Goal: Task Accomplishment & Management: Manage account settings

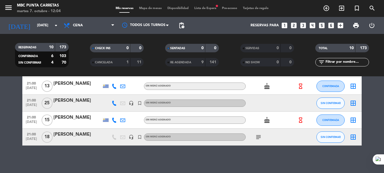
scroll to position [127, 0]
click at [207, 6] on div "menu MBC Punta Carretas [DATE] 7. octubre - 12:04 Mis reservas Mapa de mesas Di…" at bounding box center [192, 8] width 384 height 17
click at [208, 10] on span "Lista de Espera fiber_manual_record" at bounding box center [206, 8] width 28 height 3
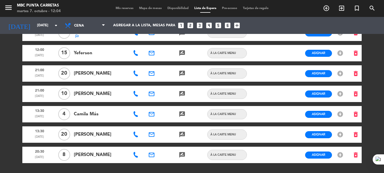
scroll to position [47, 0]
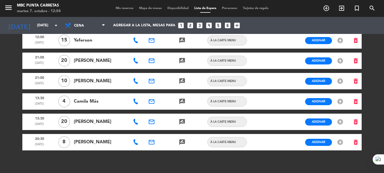
click at [137, 124] on icon at bounding box center [136, 122] width 6 height 6
click at [163, 113] on span "content_paste" at bounding box center [165, 112] width 4 height 4
click at [151, 121] on icon "email" at bounding box center [151, 122] width 7 height 7
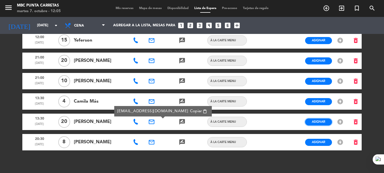
click at [320, 122] on span "Asignar" at bounding box center [318, 122] width 13 height 4
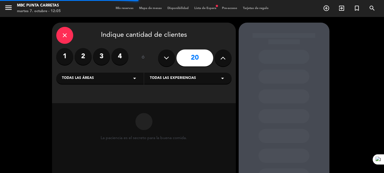
scroll to position [46, 0]
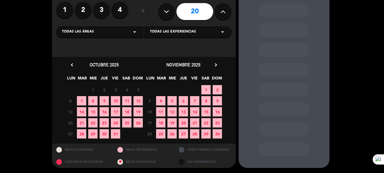
click at [128, 98] on span "11" at bounding box center [126, 100] width 9 height 9
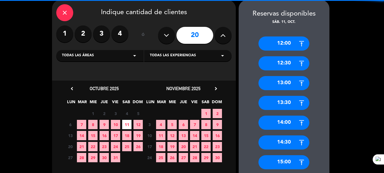
scroll to position [292, 0]
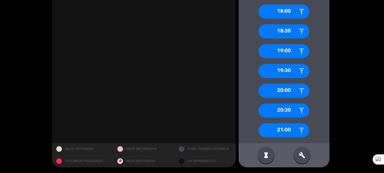
click at [283, 132] on div "21:00" at bounding box center [284, 130] width 51 height 14
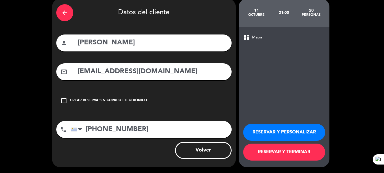
scroll to position [24, 0]
click at [276, 151] on button "RESERVAR Y TERMINAR" at bounding box center [284, 152] width 82 height 17
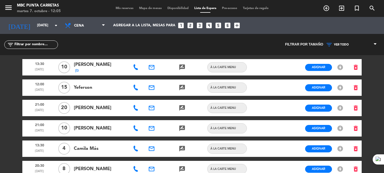
scroll to position [37, 0]
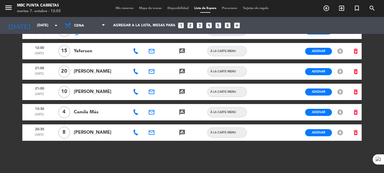
click at [119, 7] on span "Mis reservas" at bounding box center [124, 8] width 23 height 3
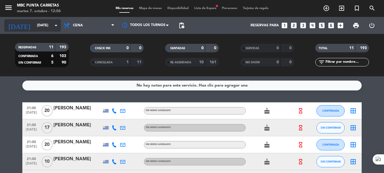
click at [38, 26] on input "[DATE]" at bounding box center [58, 26] width 48 height 10
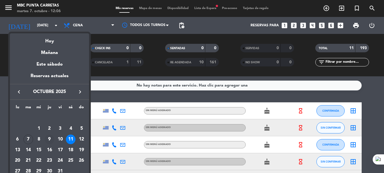
click at [52, 137] on div "9" at bounding box center [50, 140] width 10 height 10
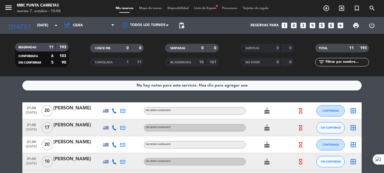
type input "[DEMOGRAPHIC_DATA][DATE]"
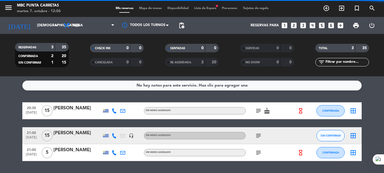
click at [206, 8] on span "Lista de Espera fiber_manual_record" at bounding box center [206, 8] width 28 height 3
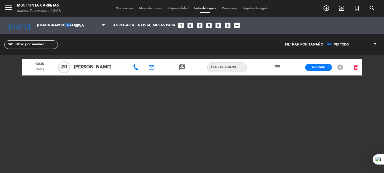
click at [138, 68] on icon at bounding box center [136, 68] width 6 height 6
click at [151, 59] on span "Copiar" at bounding box center [156, 57] width 12 height 6
click at [153, 70] on icon "email" at bounding box center [151, 67] width 7 height 7
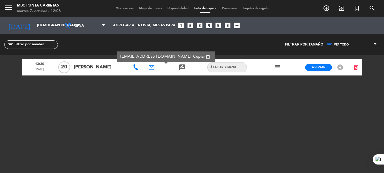
drag, startPoint x: 139, startPoint y: 56, endPoint x: 123, endPoint y: 57, distance: 15.3
drag, startPoint x: 123, startPoint y: 57, endPoint x: 111, endPoint y: 74, distance: 21.0
click at [111, 74] on div "[PERSON_NAME]" at bounding box center [100, 67] width 57 height 16
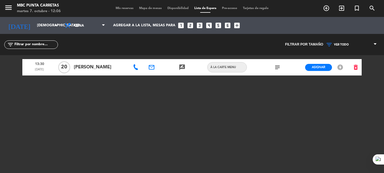
click at [123, 8] on span "Mis reservas" at bounding box center [124, 8] width 23 height 3
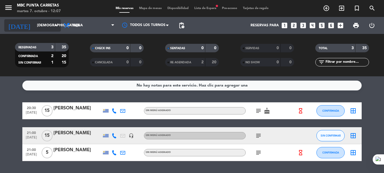
click at [34, 29] on input "[DEMOGRAPHIC_DATA][DATE]" at bounding box center [58, 26] width 48 height 10
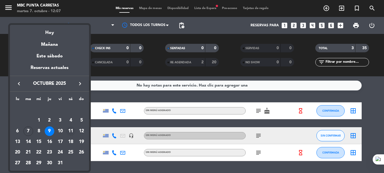
click at [74, 132] on div "11" at bounding box center [71, 132] width 10 height 10
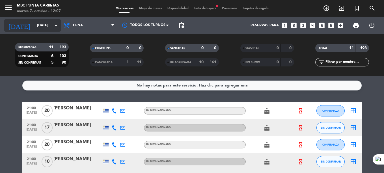
click at [34, 27] on input "[DATE]" at bounding box center [58, 26] width 48 height 10
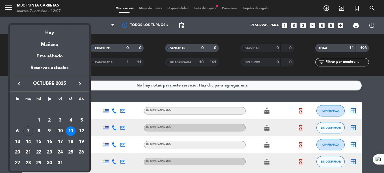
click at [58, 132] on div "10" at bounding box center [60, 132] width 10 height 10
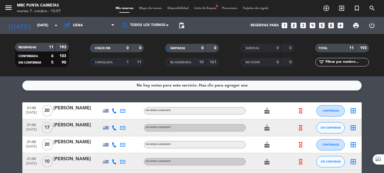
type input "[DATE]"
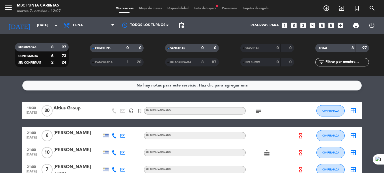
click at [207, 8] on span "Lista de Espera fiber_manual_record" at bounding box center [206, 8] width 28 height 3
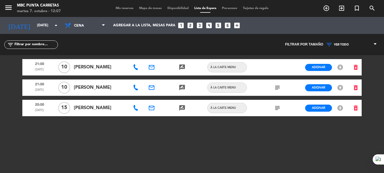
click at [277, 108] on icon "subject" at bounding box center [277, 108] width 7 height 7
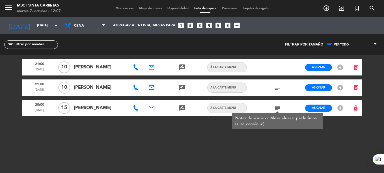
click at [279, 93] on div "subject" at bounding box center [277, 88] width 15 height 16
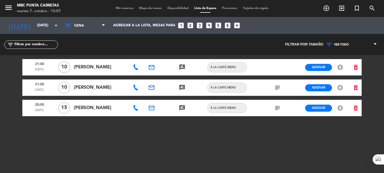
click at [278, 89] on icon "subject" at bounding box center [277, 87] width 7 height 7
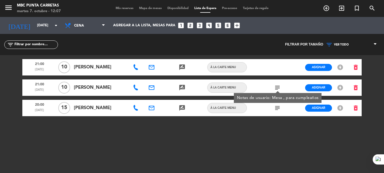
click at [138, 110] on icon at bounding box center [136, 108] width 6 height 6
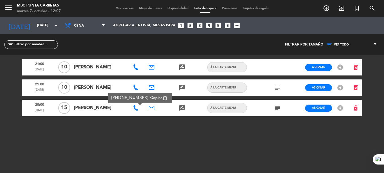
click at [151, 97] on span "Copiar" at bounding box center [156, 98] width 12 height 6
click at [153, 108] on icon "email" at bounding box center [151, 108] width 7 height 7
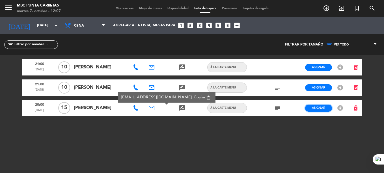
click at [314, 105] on button "Asignar" at bounding box center [318, 108] width 27 height 7
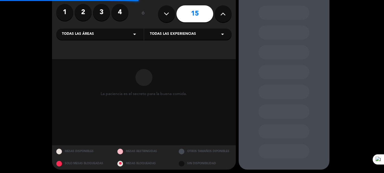
scroll to position [44, 0]
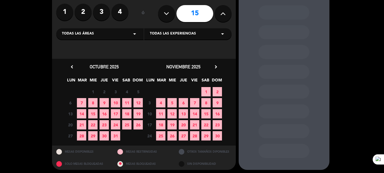
click at [118, 102] on span "10" at bounding box center [115, 102] width 9 height 9
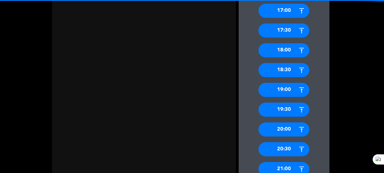
scroll to position [292, 0]
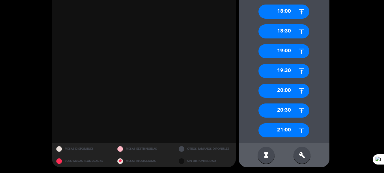
click at [288, 132] on div "21:00" at bounding box center [284, 130] width 51 height 14
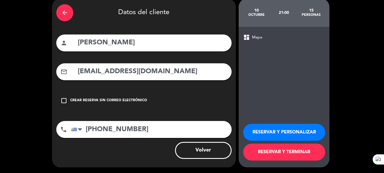
scroll to position [24, 0]
click at [278, 150] on button "RESERVAR Y TERMINAR" at bounding box center [284, 152] width 82 height 17
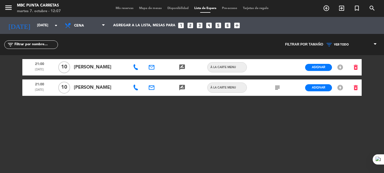
click at [136, 86] on icon at bounding box center [136, 88] width 6 height 6
click at [150, 77] on span "Copiar" at bounding box center [156, 78] width 12 height 6
click at [152, 88] on icon "email" at bounding box center [151, 87] width 7 height 7
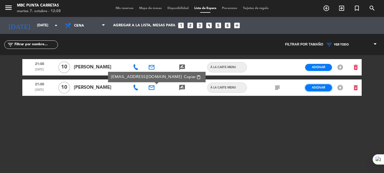
click at [320, 87] on span "Asignar" at bounding box center [318, 87] width 13 height 4
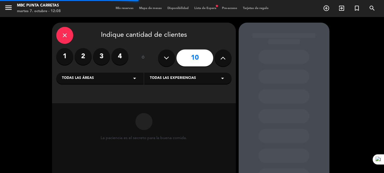
scroll to position [31, 0]
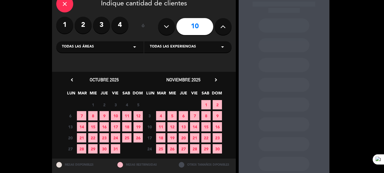
click at [117, 115] on span "10" at bounding box center [115, 115] width 9 height 9
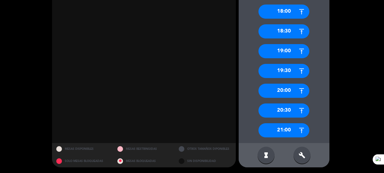
click at [297, 125] on div "21:00" at bounding box center [284, 130] width 51 height 14
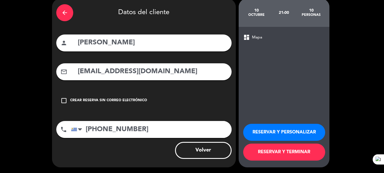
scroll to position [24, 0]
click at [282, 151] on button "RESERVAR Y TERMINAR" at bounding box center [284, 152] width 82 height 17
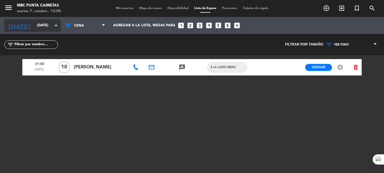
click at [48, 29] on input "[DATE]" at bounding box center [58, 26] width 48 height 10
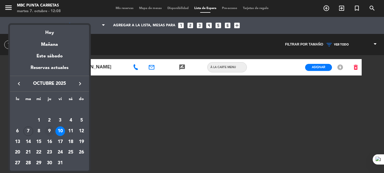
click at [48, 134] on div "9" at bounding box center [50, 132] width 10 height 10
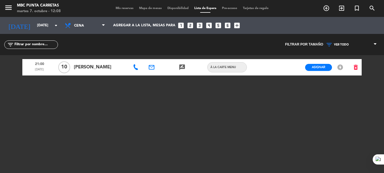
type input "[DEMOGRAPHIC_DATA][DATE]"
click at [114, 10] on span "Mis reservas" at bounding box center [124, 8] width 23 height 3
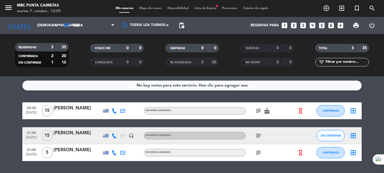
scroll to position [16, 0]
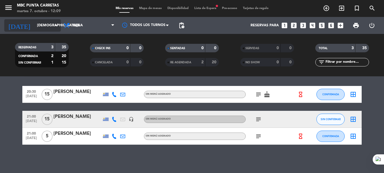
click at [35, 26] on input "[DEMOGRAPHIC_DATA][DATE]" at bounding box center [58, 26] width 48 height 10
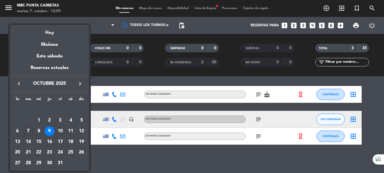
click at [65, 130] on div "10" at bounding box center [60, 132] width 10 height 10
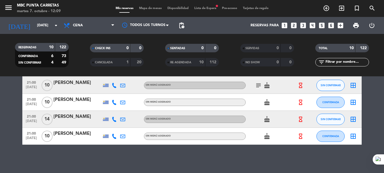
scroll to position [0, 0]
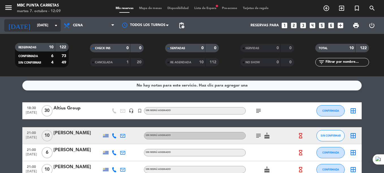
click at [42, 21] on input "[DATE]" at bounding box center [58, 26] width 48 height 10
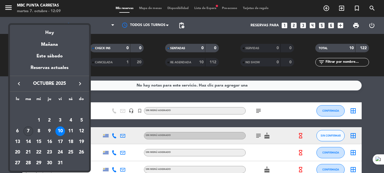
click at [28, 129] on div "7" at bounding box center [28, 132] width 10 height 10
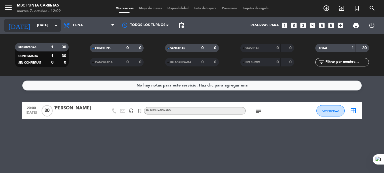
click at [34, 23] on input "[DATE]" at bounding box center [58, 26] width 48 height 10
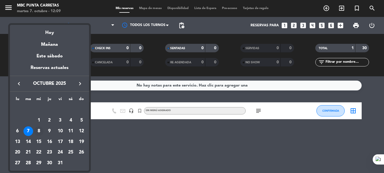
click at [40, 132] on div "8" at bounding box center [39, 132] width 10 height 10
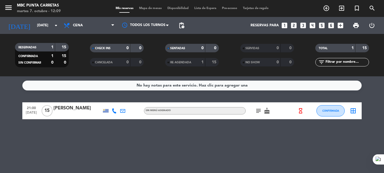
click at [115, 111] on icon at bounding box center [114, 110] width 5 height 5
click at [118, 102] on span "content_paste" at bounding box center [120, 101] width 4 height 4
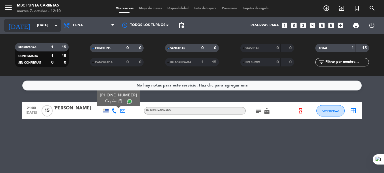
click at [34, 27] on input "[DATE]" at bounding box center [58, 26] width 48 height 10
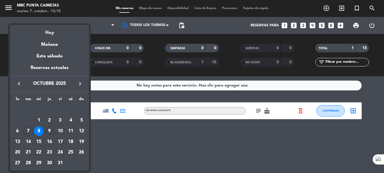
click at [46, 130] on div "9" at bounding box center [50, 132] width 10 height 10
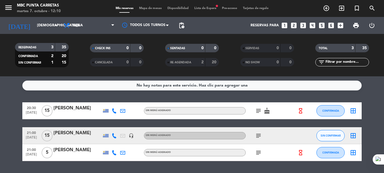
click at [115, 110] on icon at bounding box center [114, 110] width 5 height 5
click at [118, 101] on span "content_paste" at bounding box center [120, 101] width 4 height 4
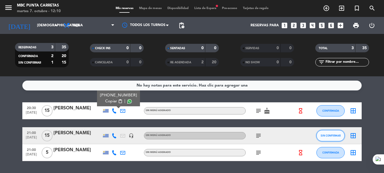
click at [332, 137] on span "SIN CONFIRMAR" at bounding box center [331, 135] width 20 height 3
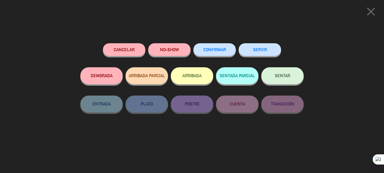
click at [226, 49] on span "CONFIRMAR" at bounding box center [214, 49] width 23 height 5
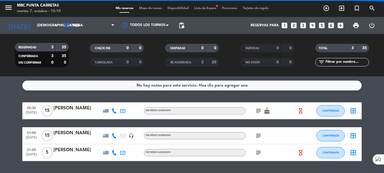
click at [114, 152] on icon at bounding box center [114, 152] width 5 height 5
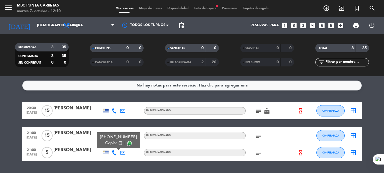
click at [118, 142] on span "content_paste" at bounding box center [120, 143] width 4 height 4
click at [34, 24] on input "[DEMOGRAPHIC_DATA][DATE]" at bounding box center [58, 26] width 48 height 10
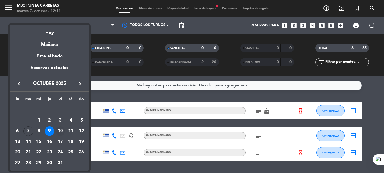
click at [59, 131] on div "10" at bounding box center [60, 132] width 10 height 10
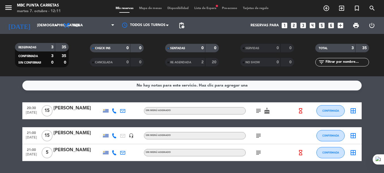
type input "[DATE]"
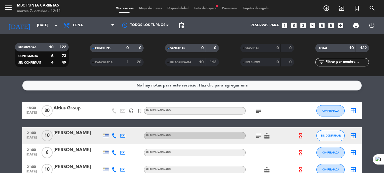
click at [113, 136] on icon at bounding box center [114, 135] width 5 height 5
click at [118, 125] on span "content_paste" at bounding box center [120, 126] width 4 height 4
click at [120, 94] on div "No hay notas para este servicio. Haz clic para agregar una 18:30 [DATE] Altius …" at bounding box center [192, 124] width 384 height 97
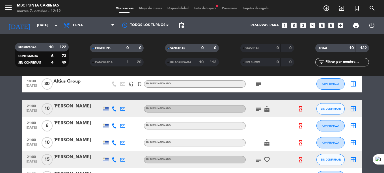
scroll to position [27, 0]
click at [114, 126] on icon at bounding box center [114, 125] width 5 height 5
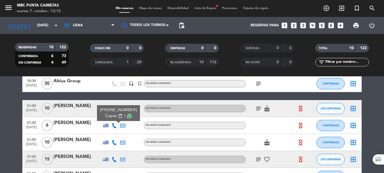
click at [118, 116] on span "content_paste" at bounding box center [120, 116] width 4 height 4
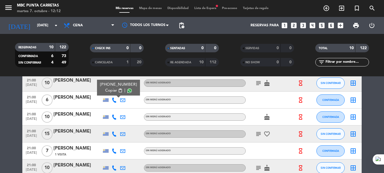
scroll to position [53, 0]
click at [115, 116] on icon at bounding box center [114, 116] width 5 height 5
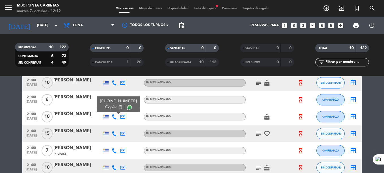
click at [118, 107] on span "content_paste" at bounding box center [120, 107] width 4 height 4
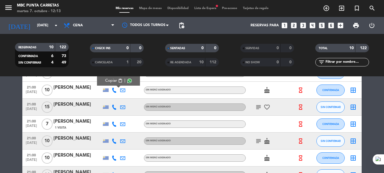
scroll to position [80, 0]
click at [115, 108] on icon at bounding box center [114, 106] width 5 height 5
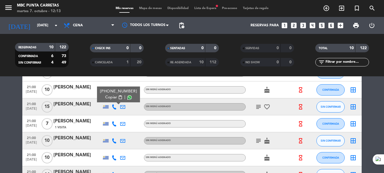
click at [118, 97] on span "content_paste" at bounding box center [120, 97] width 4 height 4
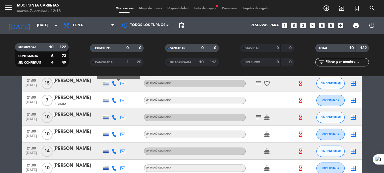
scroll to position [114, 0]
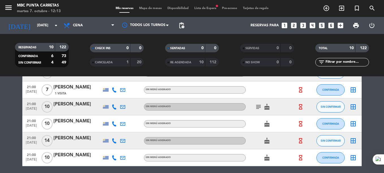
click at [114, 90] on icon at bounding box center [114, 89] width 5 height 5
click at [116, 83] on button "Copiar content_paste" at bounding box center [113, 81] width 17 height 6
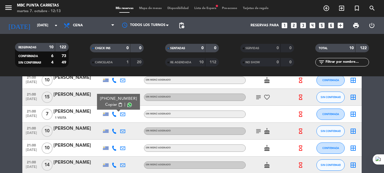
scroll to position [135, 0]
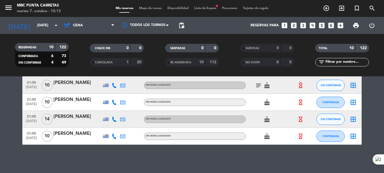
click at [115, 87] on icon at bounding box center [114, 85] width 5 height 5
click at [118, 78] on span "content_paste" at bounding box center [120, 76] width 4 height 4
click at [113, 102] on icon at bounding box center [114, 102] width 5 height 5
click at [113, 96] on button "Copiar content_paste" at bounding box center [113, 93] width 17 height 6
click at [113, 121] on icon at bounding box center [114, 119] width 5 height 5
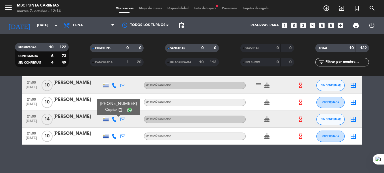
click at [118, 111] on span "content_paste" at bounding box center [120, 110] width 4 height 4
click at [116, 136] on icon at bounding box center [114, 136] width 5 height 5
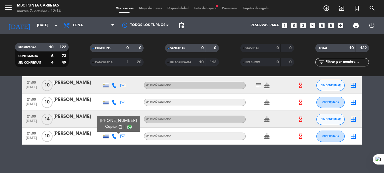
click at [118, 127] on span "content_paste" at bounding box center [120, 127] width 4 height 4
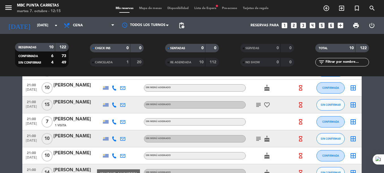
scroll to position [81, 0]
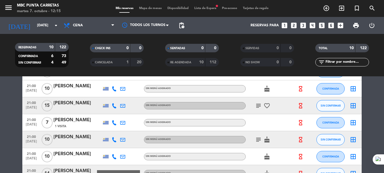
click at [82, 120] on div "[PERSON_NAME]" at bounding box center [77, 120] width 48 height 7
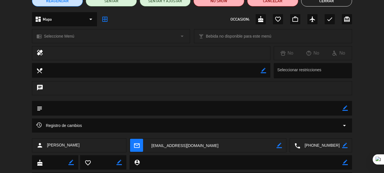
scroll to position [56, 0]
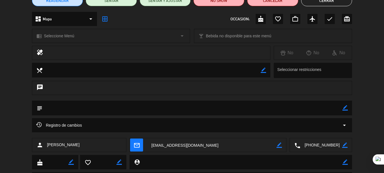
click at [344, 108] on icon "border_color" at bounding box center [345, 107] width 5 height 5
click at [335, 110] on textarea at bounding box center [192, 108] width 300 height 14
type textarea "Box tanqueray ///"
click at [346, 106] on icon at bounding box center [345, 107] width 5 height 5
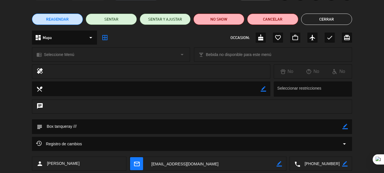
scroll to position [33, 0]
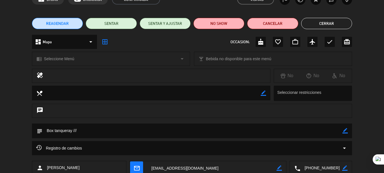
click at [324, 18] on button "Cerrar" at bounding box center [326, 23] width 51 height 11
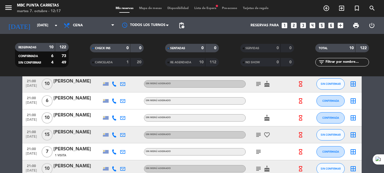
scroll to position [50, 0]
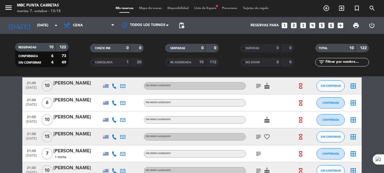
click at [82, 116] on div "[PERSON_NAME]" at bounding box center [77, 117] width 48 height 7
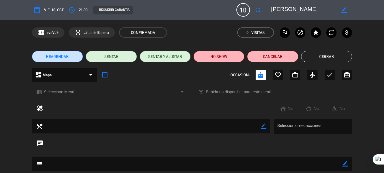
scroll to position [53, 0]
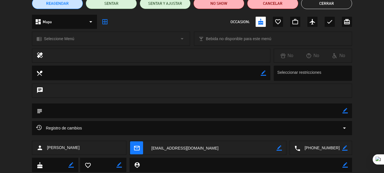
click at [343, 112] on div "subject border_color" at bounding box center [192, 111] width 320 height 15
click at [343, 112] on icon "border_color" at bounding box center [345, 110] width 5 height 5
click at [331, 112] on textarea at bounding box center [192, 111] width 300 height 14
type textarea "///"
click at [346, 110] on icon at bounding box center [345, 110] width 5 height 5
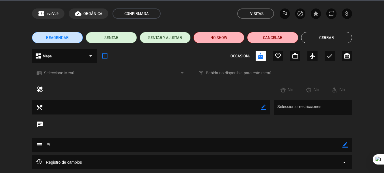
scroll to position [19, 0]
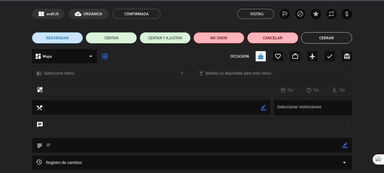
click at [328, 39] on button "Cerrar" at bounding box center [326, 37] width 51 height 11
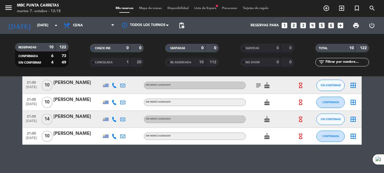
scroll to position [0, 0]
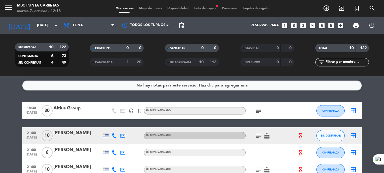
click at [260, 112] on icon "subject" at bounding box center [258, 111] width 7 height 7
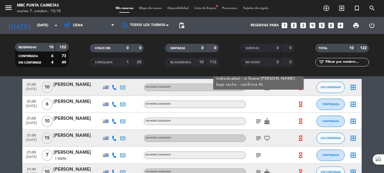
scroll to position [49, 0]
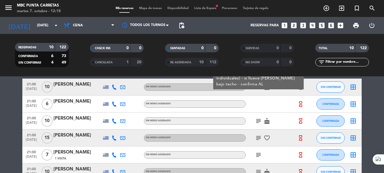
click at [258, 125] on div "subject cake" at bounding box center [271, 121] width 51 height 17
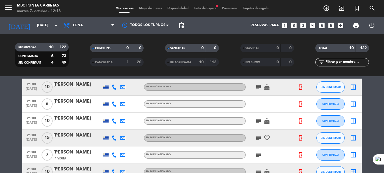
click at [258, 122] on icon "subject" at bounding box center [258, 121] width 7 height 7
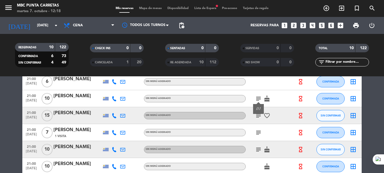
scroll to position [71, 0]
click at [74, 96] on div "[PERSON_NAME]" at bounding box center [77, 95] width 48 height 7
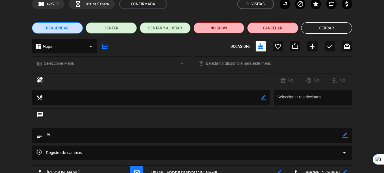
scroll to position [36, 0]
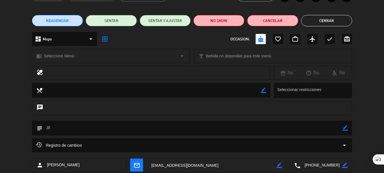
click at [348, 128] on icon "border_color" at bounding box center [345, 127] width 5 height 5
click at [326, 127] on textarea at bounding box center [192, 128] width 300 height 14
click at [346, 127] on icon at bounding box center [345, 127] width 5 height 5
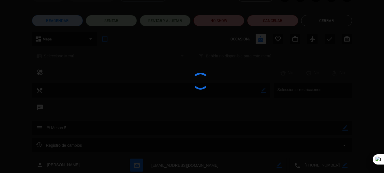
type textarea "/// Meson 5"
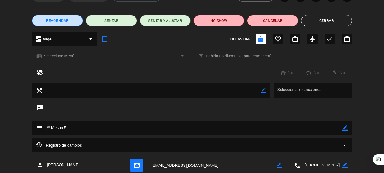
click at [319, 24] on button "Cerrar" at bounding box center [326, 20] width 51 height 11
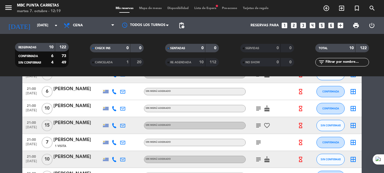
scroll to position [62, 0]
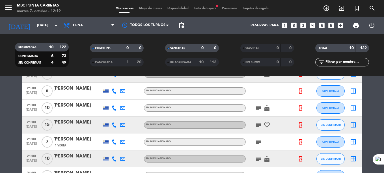
click at [73, 123] on div "[PERSON_NAME]" at bounding box center [77, 122] width 48 height 7
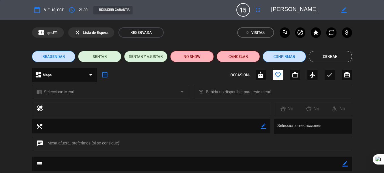
scroll to position [40, 0]
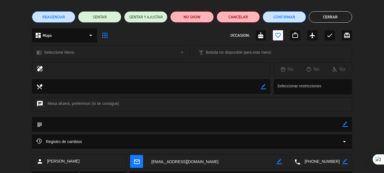
click at [344, 125] on icon "border_color" at bounding box center [345, 124] width 5 height 5
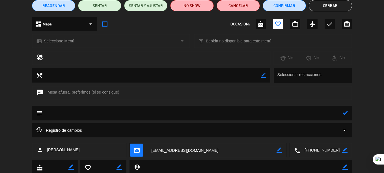
scroll to position [42, 0]
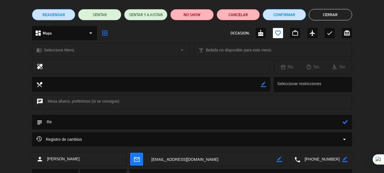
type textarea "R"
type textarea "Terraza dos mesones bajos"
click at [345, 121] on icon at bounding box center [345, 121] width 5 height 5
click at [335, 13] on button "Cerrar" at bounding box center [330, 14] width 43 height 11
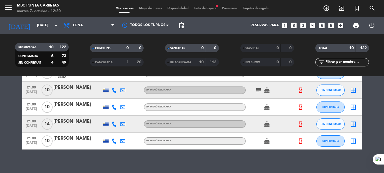
scroll to position [135, 0]
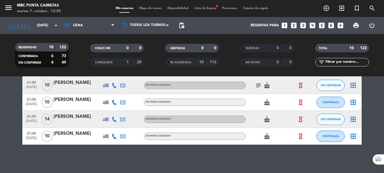
click at [202, 5] on div "menu MBC Punta Carretas [DATE] 7. octubre - 12:20 Mis reservas Mapa de mesas Di…" at bounding box center [192, 8] width 384 height 17
click at [203, 9] on span "Lista de Espera fiber_manual_record" at bounding box center [206, 8] width 28 height 3
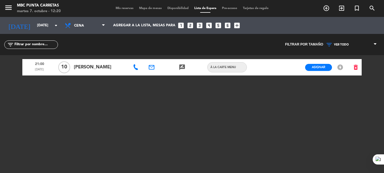
click at [124, 10] on span "Mis reservas" at bounding box center [124, 8] width 23 height 3
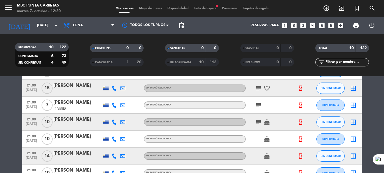
scroll to position [135, 0]
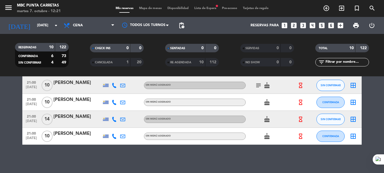
click at [116, 138] on icon at bounding box center [114, 136] width 5 height 5
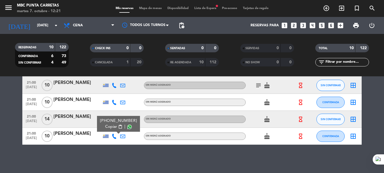
click at [92, 151] on div "No hay notas para este servicio. Haz clic para agregar una 18:30 [DATE] Altius …" at bounding box center [192, 124] width 384 height 97
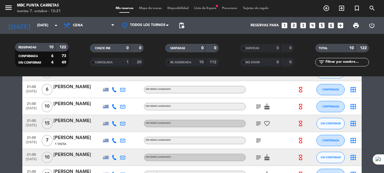
scroll to position [63, 0]
click at [259, 125] on icon "subject" at bounding box center [258, 123] width 7 height 7
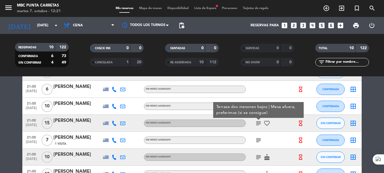
click at [266, 123] on icon "favorite_border" at bounding box center [267, 123] width 7 height 7
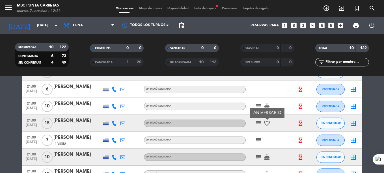
click at [271, 137] on div "subject" at bounding box center [271, 140] width 51 height 17
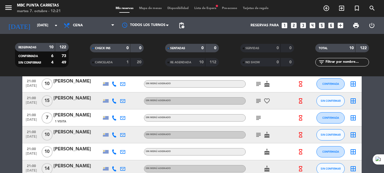
scroll to position [86, 0]
click at [259, 137] on icon "subject" at bounding box center [258, 134] width 7 height 7
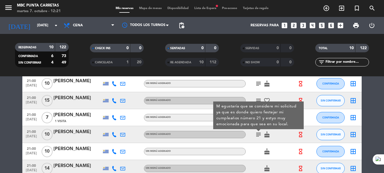
click at [279, 140] on div "subject M egustaría que se considere mi solicitud ya que es donde quiero festej…" at bounding box center [271, 134] width 51 height 17
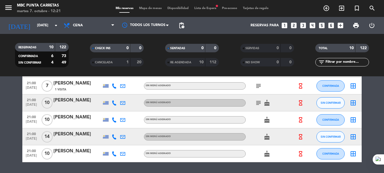
scroll to position [118, 0]
click at [50, 116] on span "10" at bounding box center [47, 119] width 11 height 11
click at [68, 116] on div "[PERSON_NAME]" at bounding box center [77, 116] width 48 height 7
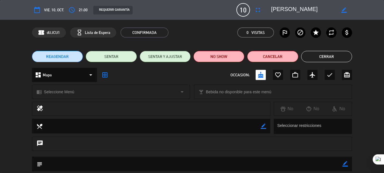
scroll to position [15, 0]
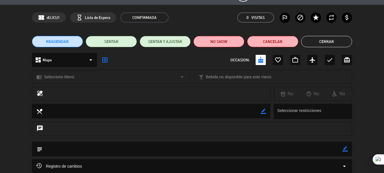
click at [344, 148] on icon "border_color" at bounding box center [345, 148] width 5 height 5
click at [332, 146] on textarea at bounding box center [192, 149] width 300 height 14
type textarea "Meson 6"
click at [345, 149] on icon at bounding box center [345, 148] width 5 height 5
click at [329, 38] on button "Cerrar" at bounding box center [326, 41] width 51 height 11
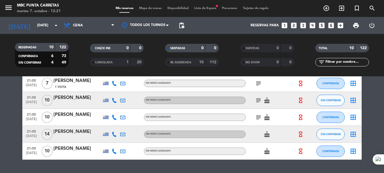
scroll to position [121, 0]
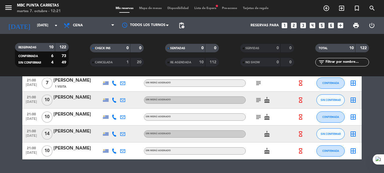
click at [68, 150] on div "[PERSON_NAME]" at bounding box center [77, 148] width 48 height 7
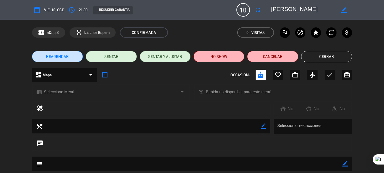
scroll to position [16, 0]
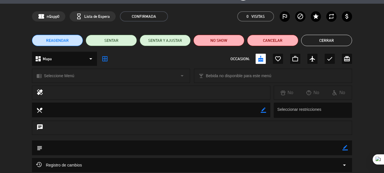
click at [344, 148] on icon "border_color" at bounding box center [345, 147] width 5 height 5
click at [329, 150] on textarea at bounding box center [192, 148] width 300 height 14
click at [347, 147] on icon at bounding box center [345, 147] width 5 height 5
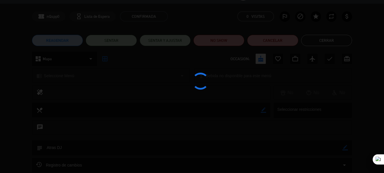
type textarea "Atras DJ"
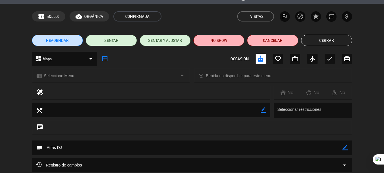
click at [327, 42] on button "Cerrar" at bounding box center [326, 40] width 51 height 11
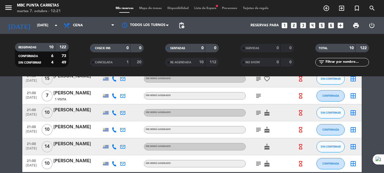
scroll to position [108, 0]
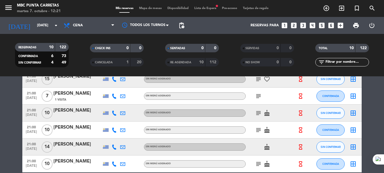
click at [64, 150] on div at bounding box center [77, 151] width 48 height 5
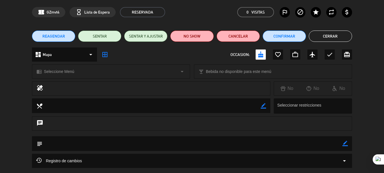
scroll to position [21, 0]
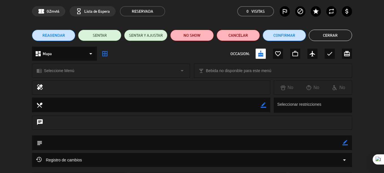
click at [345, 140] on icon "border_color" at bounding box center [345, 142] width 5 height 5
click at [333, 142] on textarea at bounding box center [192, 143] width 300 height 14
click at [345, 143] on icon at bounding box center [345, 142] width 5 height 5
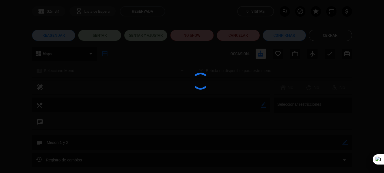
type textarea "Meson 1 y 2"
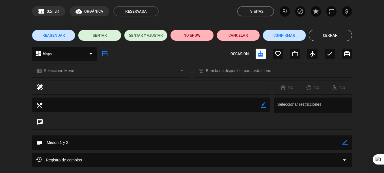
scroll to position [0, 0]
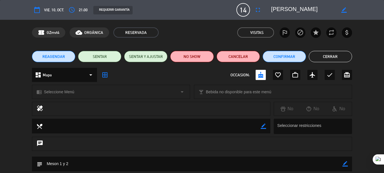
click at [329, 60] on button "Cerrar" at bounding box center [330, 56] width 43 height 11
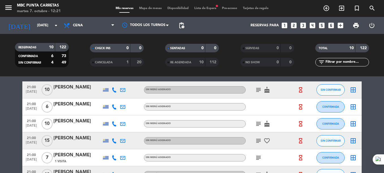
scroll to position [46, 0]
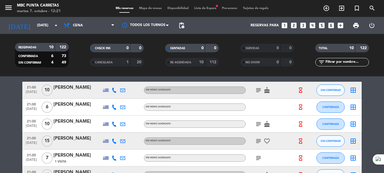
click at [258, 128] on div "subject cake" at bounding box center [271, 124] width 51 height 17
click at [82, 107] on div "[PERSON_NAME]" at bounding box center [77, 104] width 48 height 7
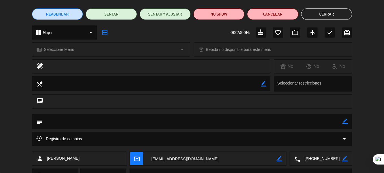
scroll to position [43, 0]
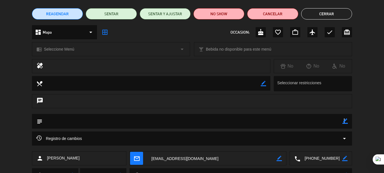
drag, startPoint x: 344, startPoint y: 118, endPoint x: 344, endPoint y: 121, distance: 3.0
click at [344, 121] on div "border_color" at bounding box center [345, 121] width 5 height 15
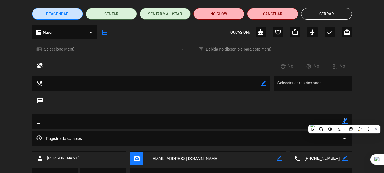
click at [344, 121] on icon "border_color" at bounding box center [345, 121] width 5 height 5
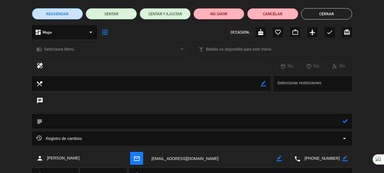
click at [318, 120] on textarea at bounding box center [192, 121] width 300 height 14
click at [346, 121] on icon at bounding box center [345, 121] width 5 height 5
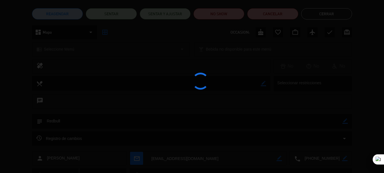
type textarea "Redbull"
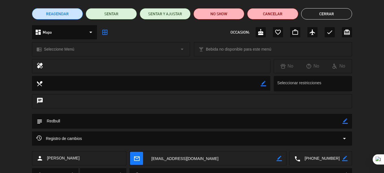
click at [325, 12] on button "Cerrar" at bounding box center [326, 13] width 51 height 11
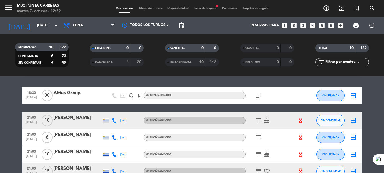
scroll to position [23, 0]
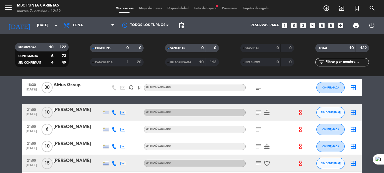
click at [260, 111] on icon "subject" at bounding box center [258, 112] width 7 height 7
click at [259, 132] on icon "subject" at bounding box center [258, 129] width 7 height 7
click at [257, 148] on icon "subject" at bounding box center [258, 146] width 7 height 7
click at [259, 165] on icon "subject" at bounding box center [258, 163] width 7 height 7
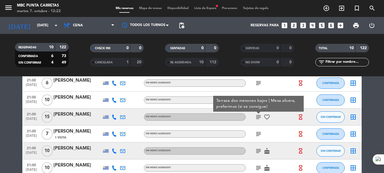
scroll to position [72, 0]
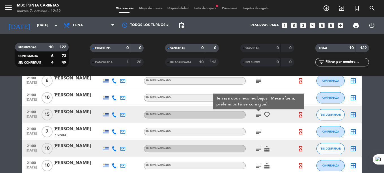
click at [260, 131] on icon "subject" at bounding box center [258, 131] width 7 height 7
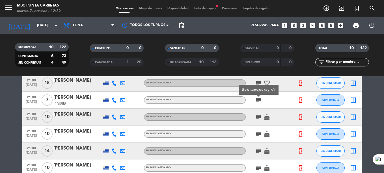
scroll to position [104, 0]
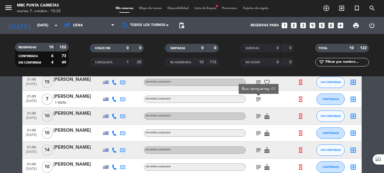
click at [256, 114] on icon "subject" at bounding box center [258, 116] width 7 height 7
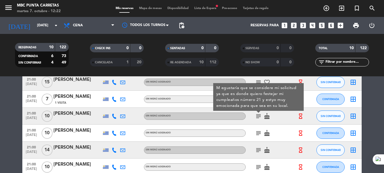
click at [260, 133] on icon "subject" at bounding box center [258, 133] width 7 height 7
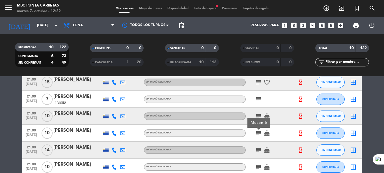
click at [258, 154] on div "subject cake" at bounding box center [271, 150] width 51 height 17
click at [258, 152] on icon "subject" at bounding box center [258, 150] width 7 height 7
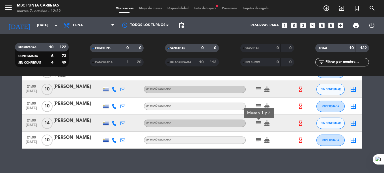
scroll to position [135, 0]
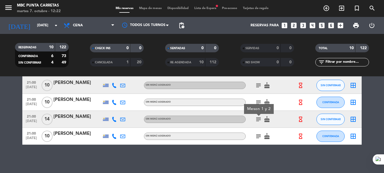
click at [258, 136] on icon "subject" at bounding box center [258, 136] width 7 height 7
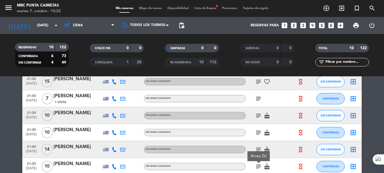
scroll to position [105, 0]
click at [84, 112] on div "[PERSON_NAME]" at bounding box center [77, 113] width 48 height 7
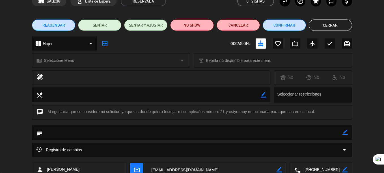
scroll to position [35, 0]
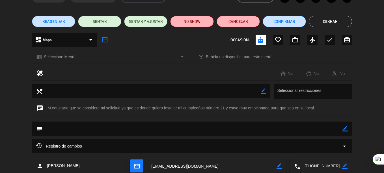
click at [345, 130] on icon "border_color" at bounding box center [345, 128] width 5 height 5
click at [328, 131] on textarea at bounding box center [192, 129] width 300 height 14
type textarea "T"
type textarea "Camara"
click at [346, 130] on icon at bounding box center [345, 128] width 5 height 5
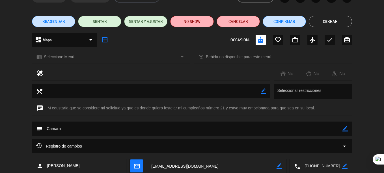
click at [334, 20] on button "Cerrar" at bounding box center [330, 21] width 43 height 11
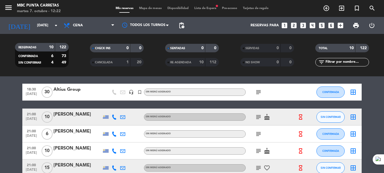
scroll to position [19, 0]
click at [258, 117] on icon "subject" at bounding box center [258, 117] width 7 height 7
click at [74, 117] on div "[PERSON_NAME]" at bounding box center [77, 114] width 48 height 7
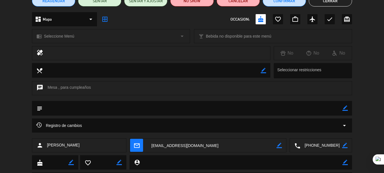
scroll to position [56, 0]
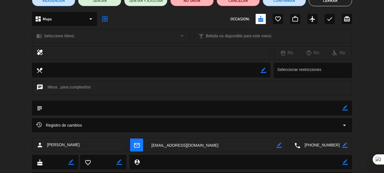
click at [346, 107] on icon "border_color" at bounding box center [345, 107] width 5 height 5
click at [321, 110] on textarea at bounding box center [192, 108] width 300 height 14
click at [347, 108] on icon at bounding box center [345, 107] width 5 height 5
click at [342, 107] on textarea at bounding box center [192, 108] width 300 height 14
click at [344, 108] on icon "border_color" at bounding box center [345, 107] width 5 height 5
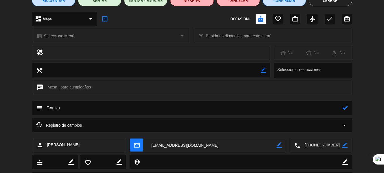
click at [333, 106] on textarea at bounding box center [192, 108] width 300 height 14
type textarea "Meson 3 (uno solo)"
click at [346, 107] on icon at bounding box center [345, 107] width 5 height 5
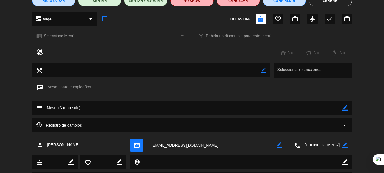
scroll to position [0, 0]
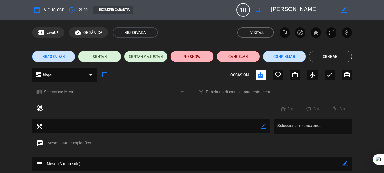
click at [336, 59] on button "Cerrar" at bounding box center [330, 56] width 43 height 11
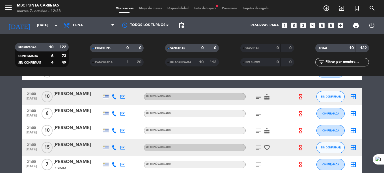
scroll to position [39, 0]
click at [258, 113] on icon "subject" at bounding box center [258, 113] width 7 height 7
click at [258, 132] on icon "subject" at bounding box center [258, 130] width 7 height 7
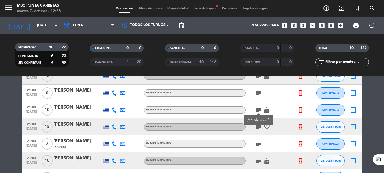
scroll to position [61, 0]
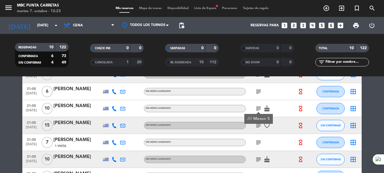
click at [258, 124] on div "18:30 [DATE] Altius Group headset_mic turned_in_not Sin menú asignado subject C…" at bounding box center [192, 130] width 340 height 178
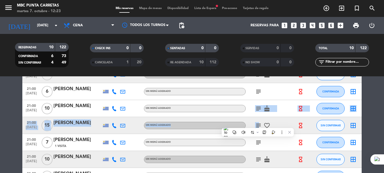
click at [258, 124] on icon "subject" at bounding box center [258, 125] width 7 height 7
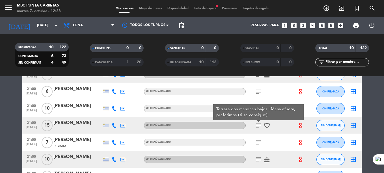
click at [80, 121] on div "[PERSON_NAME]" at bounding box center [77, 122] width 48 height 7
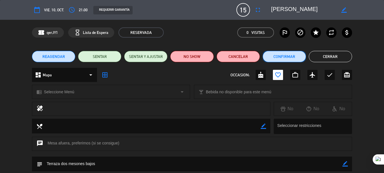
click at [284, 56] on button "Confirmar" at bounding box center [284, 56] width 43 height 11
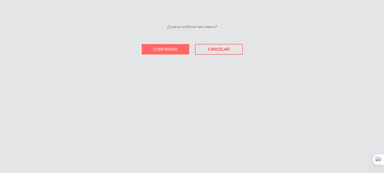
click at [175, 44] on button "Confirmar" at bounding box center [166, 49] width 48 height 10
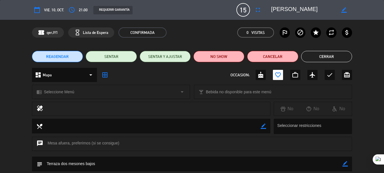
scroll to position [86, 0]
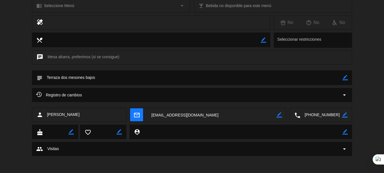
click at [344, 78] on icon "border_color" at bounding box center [345, 77] width 5 height 5
click at [284, 72] on textarea at bounding box center [192, 77] width 300 height 14
type textarea "/// Terraza dos mesones bajos"
click at [346, 79] on icon at bounding box center [345, 77] width 5 height 5
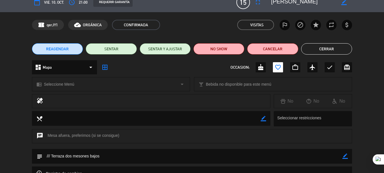
scroll to position [0, 0]
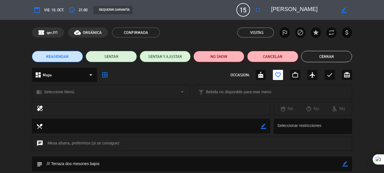
click at [335, 59] on button "Cerrar" at bounding box center [326, 56] width 51 height 11
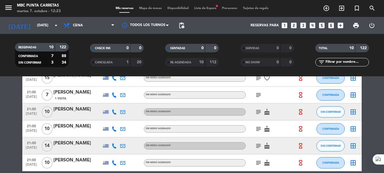
scroll to position [107, 0]
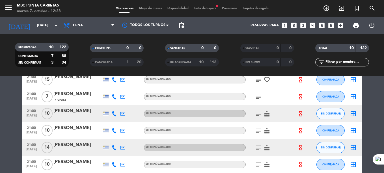
click at [256, 97] on icon "subject" at bounding box center [258, 96] width 7 height 7
click at [81, 93] on div "[PERSON_NAME]" at bounding box center [77, 94] width 48 height 7
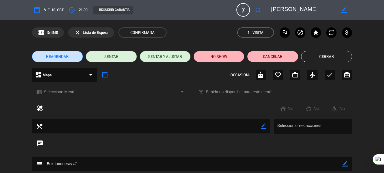
scroll to position [32, 0]
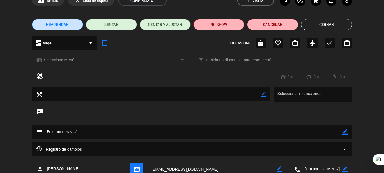
click at [344, 134] on icon "border_color" at bounding box center [345, 131] width 5 height 5
click at [319, 128] on textarea at bounding box center [192, 132] width 300 height 14
paste textarea "///"
click at [346, 133] on icon at bounding box center [345, 131] width 5 height 5
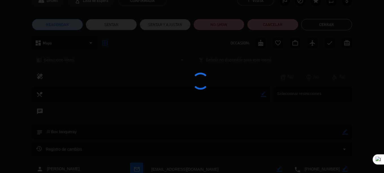
type textarea "/// Box tanqueray"
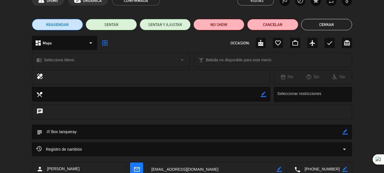
click at [334, 26] on button "Cerrar" at bounding box center [326, 24] width 51 height 11
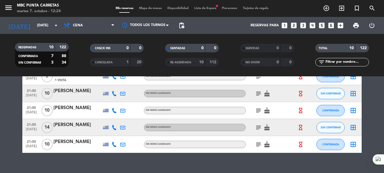
scroll to position [126, 0]
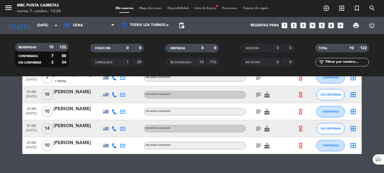
click at [260, 146] on span "subject" at bounding box center [258, 145] width 8 height 7
click at [260, 146] on icon "subject" at bounding box center [258, 145] width 7 height 7
click at [260, 129] on icon "subject" at bounding box center [258, 128] width 7 height 7
click at [259, 110] on icon "subject" at bounding box center [258, 111] width 7 height 7
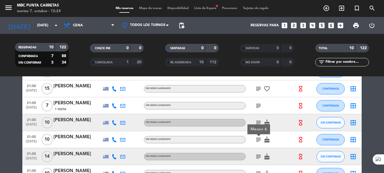
click at [259, 124] on icon "subject" at bounding box center [258, 122] width 7 height 7
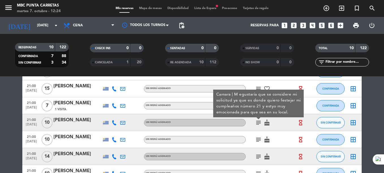
click at [277, 123] on div "subject Camara | M egustaría que se considere mi solicitud ya que es donde quie…" at bounding box center [271, 122] width 51 height 17
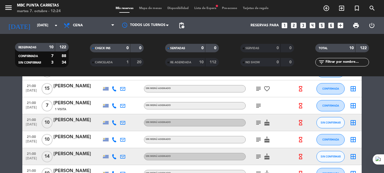
click at [258, 105] on icon "subject" at bounding box center [258, 105] width 7 height 7
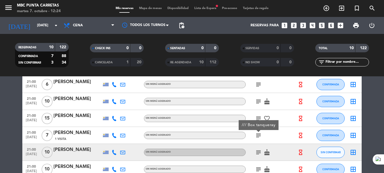
scroll to position [68, 0]
click at [260, 119] on icon "subject" at bounding box center [258, 118] width 7 height 7
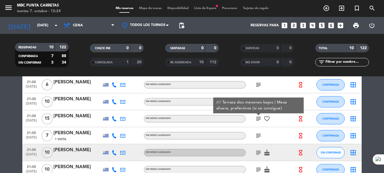
click at [280, 125] on div "subject /// Terraza dos mesones bajos | Mesa afuera, preferimos (si se consigue…" at bounding box center [271, 118] width 51 height 17
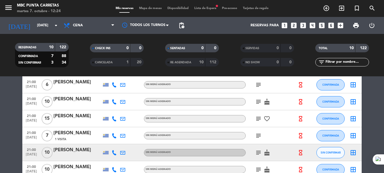
click at [257, 100] on icon "subject" at bounding box center [258, 101] width 7 height 7
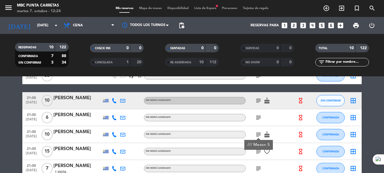
scroll to position [35, 0]
click at [258, 117] on icon "subject" at bounding box center [258, 118] width 7 height 7
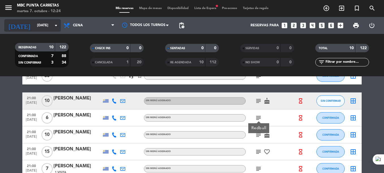
click at [42, 21] on input "[DATE]" at bounding box center [58, 26] width 48 height 10
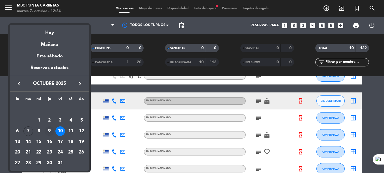
click at [53, 129] on div "9" at bounding box center [50, 132] width 10 height 10
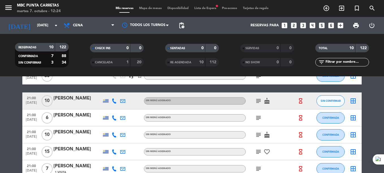
type input "[DEMOGRAPHIC_DATA][DATE]"
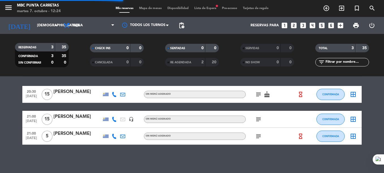
scroll to position [16, 0]
click at [73, 138] on div at bounding box center [77, 140] width 48 height 5
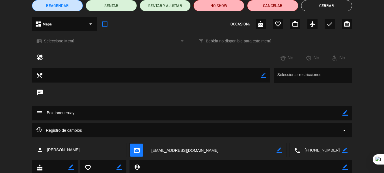
scroll to position [51, 0]
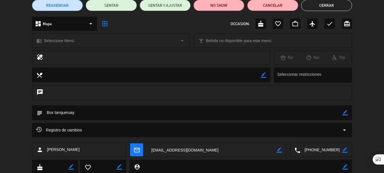
click at [344, 113] on icon "border_color" at bounding box center [345, 112] width 5 height 5
type textarea "/// Box tanqueruay"
click at [346, 112] on icon at bounding box center [345, 112] width 5 height 5
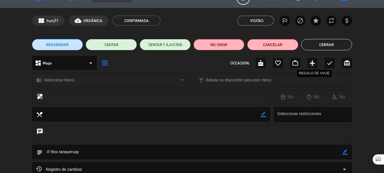
scroll to position [12, 0]
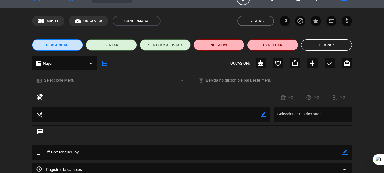
click at [325, 41] on button "Cerrar" at bounding box center [326, 44] width 51 height 11
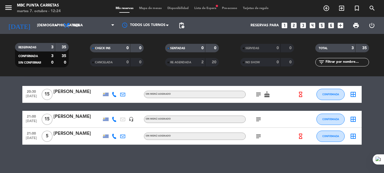
click at [209, 9] on span "Lista de Espera fiber_manual_record" at bounding box center [206, 8] width 28 height 3
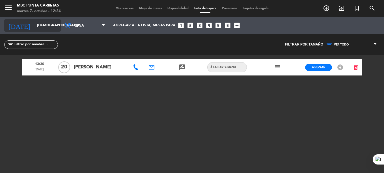
click at [42, 28] on input "[DEMOGRAPHIC_DATA][DATE]" at bounding box center [58, 26] width 48 height 10
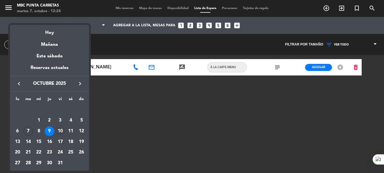
click at [61, 130] on div "10" at bounding box center [60, 132] width 10 height 10
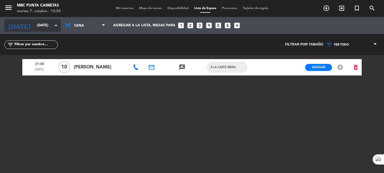
click at [36, 27] on input "[DATE]" at bounding box center [58, 26] width 48 height 10
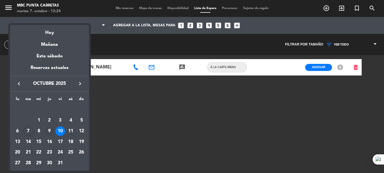
click at [47, 128] on div "9" at bounding box center [50, 132] width 10 height 10
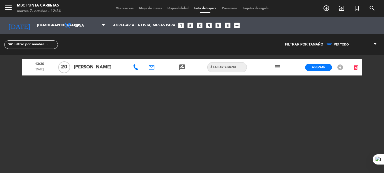
click at [275, 67] on icon "subject" at bounding box center [277, 67] width 7 height 7
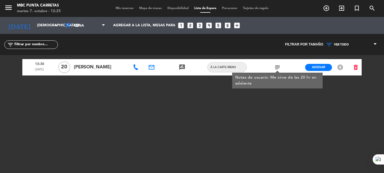
click at [135, 67] on icon at bounding box center [136, 68] width 6 height 6
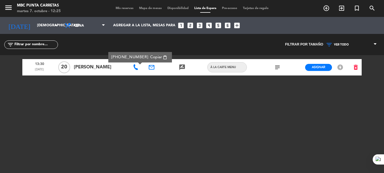
click at [150, 57] on span "Copiar" at bounding box center [156, 57] width 12 height 6
click at [151, 67] on icon "email" at bounding box center [151, 67] width 7 height 7
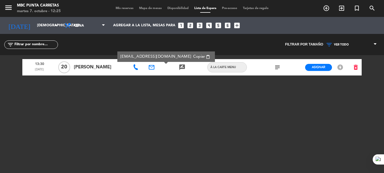
click at [132, 58] on div "[EMAIL_ADDRESS][DOMAIN_NAME] Copiar content_paste" at bounding box center [167, 56] width 92 height 7
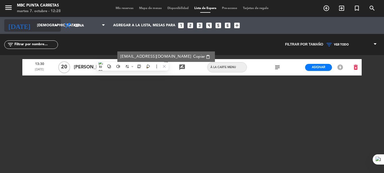
click at [40, 27] on input "[DEMOGRAPHIC_DATA][DATE]" at bounding box center [58, 26] width 48 height 10
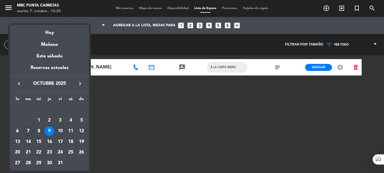
click at [59, 133] on div "10" at bounding box center [60, 132] width 10 height 10
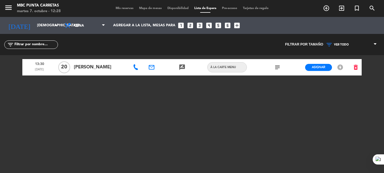
type input "[DATE]"
click at [34, 22] on input "[DATE]" at bounding box center [58, 26] width 48 height 10
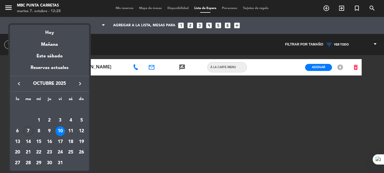
click at [127, 9] on div at bounding box center [192, 86] width 384 height 173
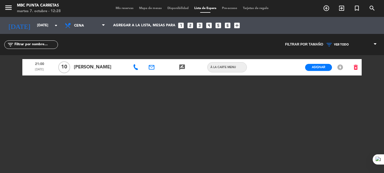
click at [127, 9] on span "Mis reservas" at bounding box center [124, 8] width 23 height 3
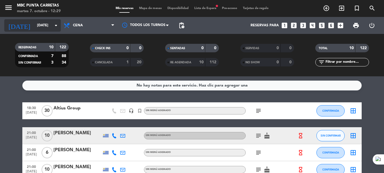
click at [48, 25] on input "[DATE]" at bounding box center [58, 26] width 48 height 10
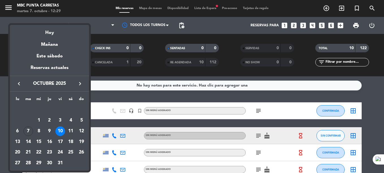
click at [325, 9] on div at bounding box center [192, 86] width 384 height 173
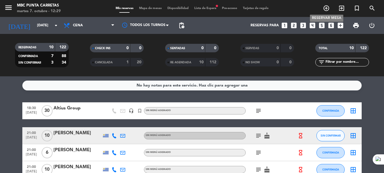
click at [325, 9] on icon "add_circle_outline" at bounding box center [326, 8] width 7 height 7
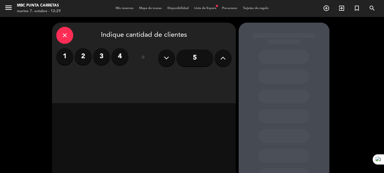
click at [61, 38] on icon "close" at bounding box center [64, 35] width 7 height 7
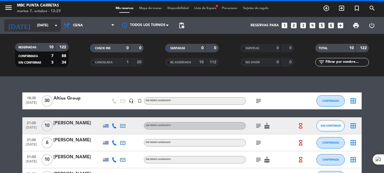
click at [34, 25] on input "[DATE]" at bounding box center [58, 26] width 48 height 10
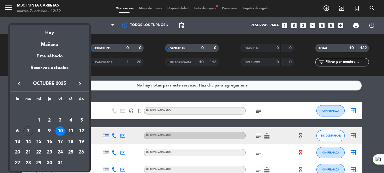
click at [72, 129] on div "11" at bounding box center [71, 132] width 10 height 10
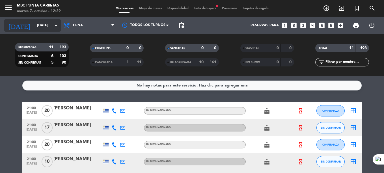
click at [34, 26] on input "[DATE]" at bounding box center [58, 26] width 48 height 10
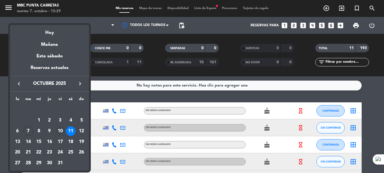
click at [62, 130] on div "10" at bounding box center [60, 132] width 10 height 10
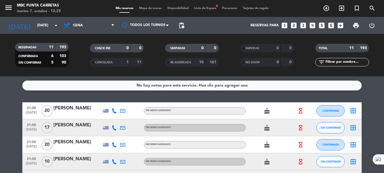
type input "[DATE]"
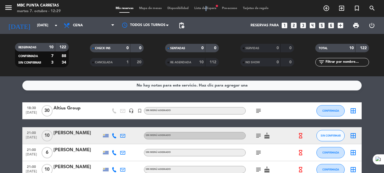
drag, startPoint x: 205, startPoint y: 11, endPoint x: 203, endPoint y: 8, distance: 3.6
click at [203, 8] on div "Mis reservas Mapa de mesas Disponibilidad Lista de Espera fiber_manual_record P…" at bounding box center [192, 8] width 159 height 5
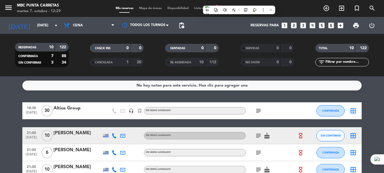
click at [203, 8] on div at bounding box center [239, 10] width 72 height 8
click at [197, 8] on span "Lista de Espera fiber_manual_record" at bounding box center [206, 8] width 28 height 3
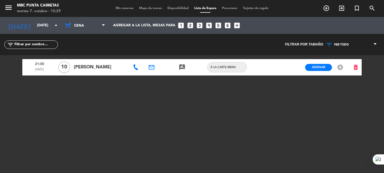
click at [134, 68] on icon at bounding box center [136, 68] width 6 height 6
click at [153, 56] on span "Copiar" at bounding box center [156, 57] width 12 height 6
click at [153, 67] on icon "email" at bounding box center [151, 67] width 7 height 7
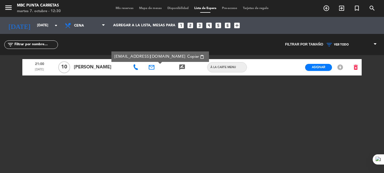
click at [121, 8] on span "Mis reservas" at bounding box center [124, 8] width 23 height 3
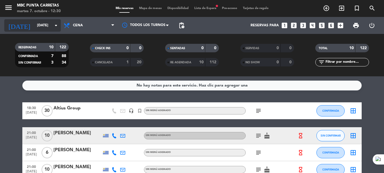
click at [49, 26] on input "[DATE]" at bounding box center [58, 26] width 48 height 10
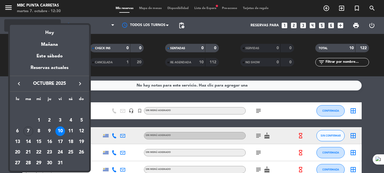
click at [49, 26] on div "Hoy" at bounding box center [49, 31] width 79 height 12
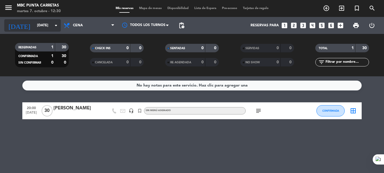
click at [40, 30] on input "[DATE]" at bounding box center [58, 26] width 48 height 10
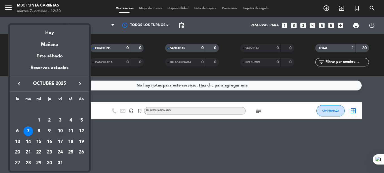
click at [63, 130] on div "10" at bounding box center [60, 132] width 10 height 10
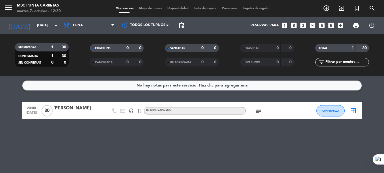
type input "[DATE]"
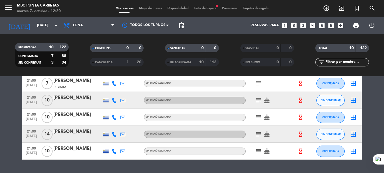
scroll to position [121, 0]
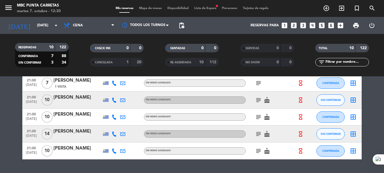
click at [259, 152] on icon "subject" at bounding box center [258, 151] width 7 height 7
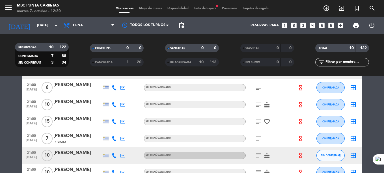
scroll to position [64, 0]
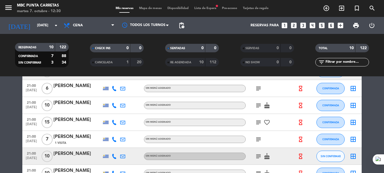
click at [257, 106] on icon "subject" at bounding box center [258, 105] width 7 height 7
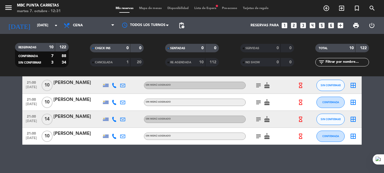
click at [258, 136] on icon "subject" at bounding box center [258, 136] width 7 height 7
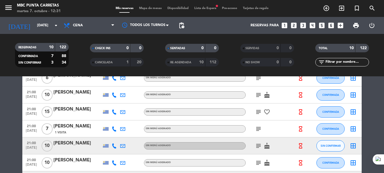
scroll to position [72, 0]
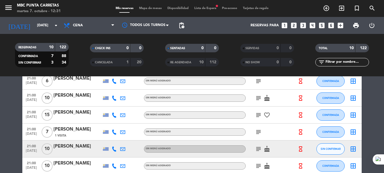
click at [261, 97] on icon "subject" at bounding box center [258, 98] width 7 height 7
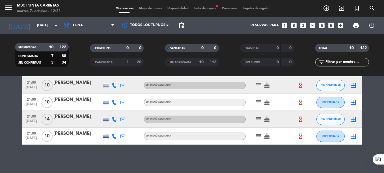
click at [82, 134] on div "[PERSON_NAME]" at bounding box center [77, 133] width 48 height 7
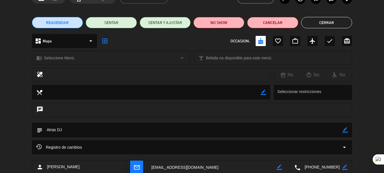
scroll to position [37, 0]
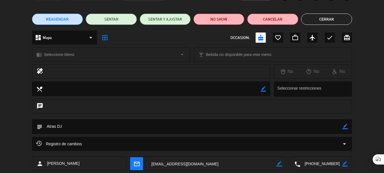
click at [344, 126] on icon "border_color" at bounding box center [345, 126] width 5 height 5
click at [307, 123] on textarea at bounding box center [192, 126] width 300 height 14
click at [343, 128] on icon at bounding box center [345, 126] width 5 height 5
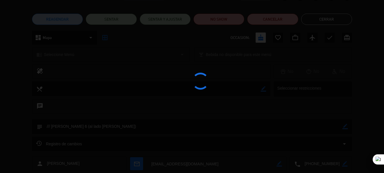
type textarea "/// [PERSON_NAME] 6 (al lado [PERSON_NAME])"
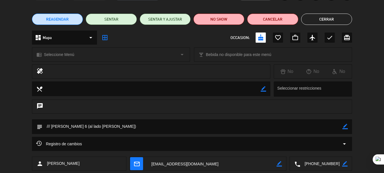
scroll to position [0, 0]
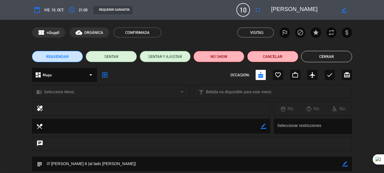
click at [316, 56] on button "Cerrar" at bounding box center [326, 56] width 51 height 11
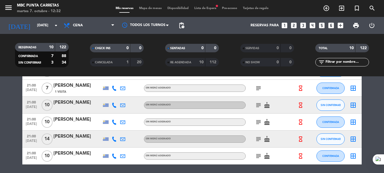
scroll to position [115, 0]
click at [258, 123] on icon "subject" at bounding box center [258, 122] width 7 height 7
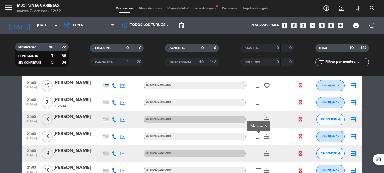
click at [71, 133] on div "[PERSON_NAME]" at bounding box center [77, 133] width 48 height 7
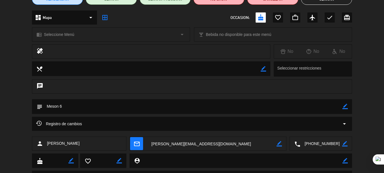
scroll to position [58, 0]
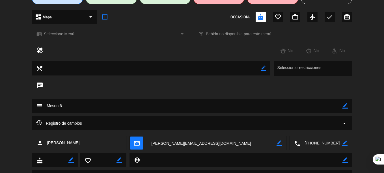
click at [346, 106] on icon "border_color" at bounding box center [345, 105] width 5 height 5
click at [333, 105] on textarea at bounding box center [192, 106] width 300 height 14
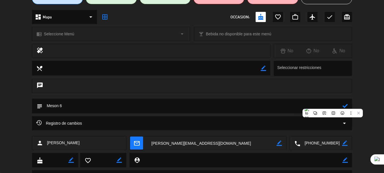
click at [333, 105] on textarea at bounding box center [192, 106] width 300 height 14
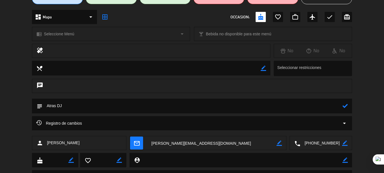
click at [344, 105] on icon at bounding box center [345, 105] width 5 height 5
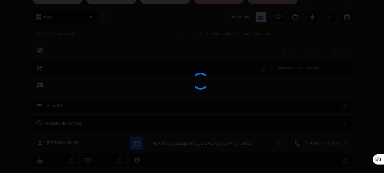
type textarea "Atras DJ"
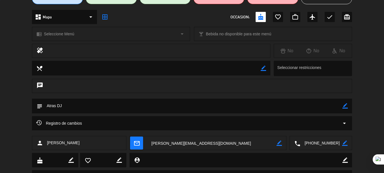
scroll to position [0, 0]
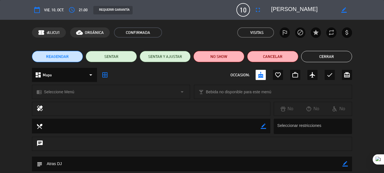
click at [320, 56] on button "Cerrar" at bounding box center [326, 56] width 51 height 11
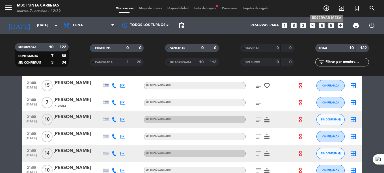
click at [327, 9] on icon "add_circle_outline" at bounding box center [326, 8] width 7 height 7
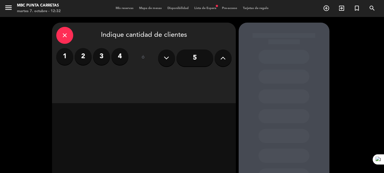
click at [222, 55] on icon at bounding box center [222, 58] width 5 height 8
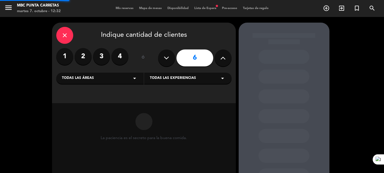
click at [222, 55] on icon at bounding box center [222, 58] width 5 height 8
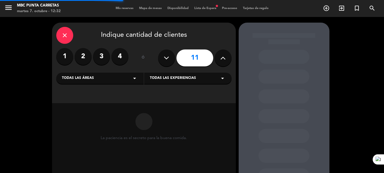
click at [222, 55] on icon at bounding box center [222, 58] width 5 height 8
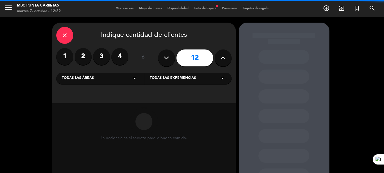
click at [222, 55] on icon at bounding box center [222, 58] width 5 height 8
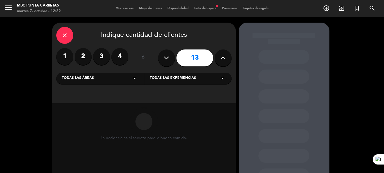
click at [222, 55] on icon at bounding box center [222, 58] width 5 height 8
type input "15"
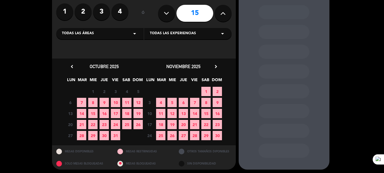
scroll to position [45, 0]
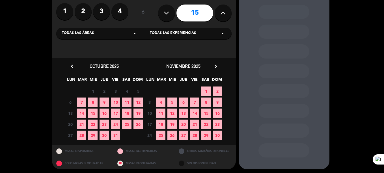
click at [114, 101] on span "10" at bounding box center [115, 102] width 9 height 9
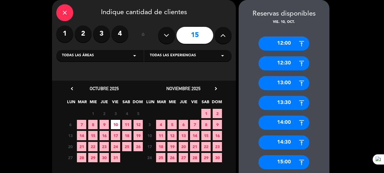
scroll to position [292, 0]
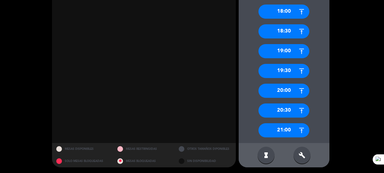
click at [291, 135] on div "21:00" at bounding box center [284, 130] width 51 height 14
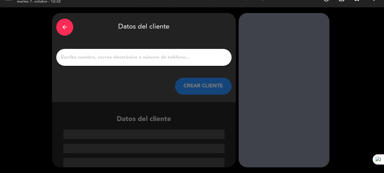
scroll to position [10, 0]
click at [162, 56] on input "1" at bounding box center [144, 57] width 167 height 8
type input "t"
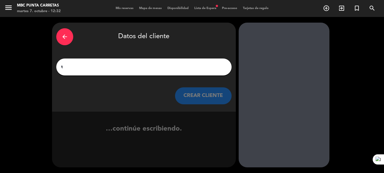
scroll to position [0, 0]
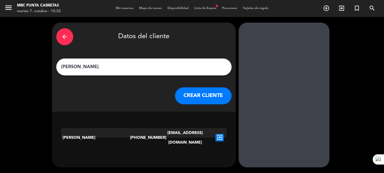
type input "[PERSON_NAME]"
click at [221, 134] on icon "exit_to_app" at bounding box center [220, 137] width 8 height 7
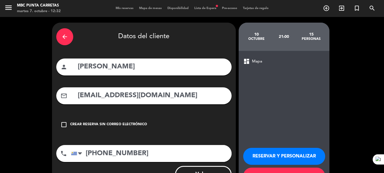
scroll to position [24, 0]
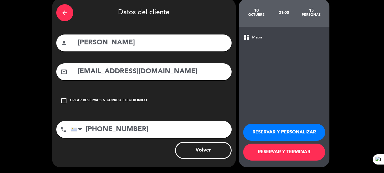
click at [267, 152] on button "RESERVAR Y TERMINAR" at bounding box center [284, 152] width 82 height 17
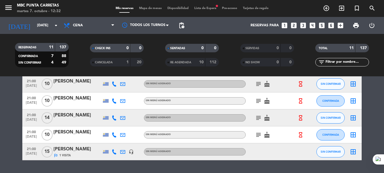
scroll to position [137, 0]
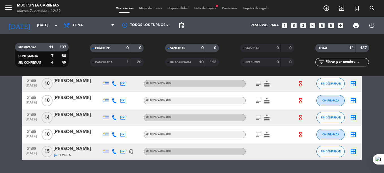
click at [68, 156] on span "1 Visita" at bounding box center [64, 155] width 11 height 5
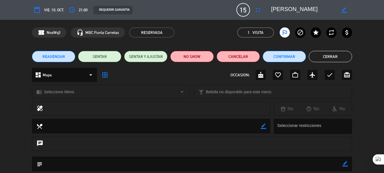
click at [288, 33] on label "outlined_flag" at bounding box center [285, 32] width 10 height 10
click at [323, 52] on button "Cerrar" at bounding box center [330, 56] width 43 height 11
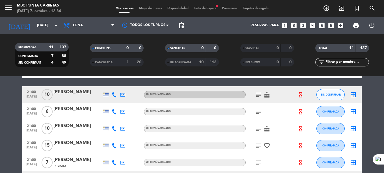
scroll to position [14, 0]
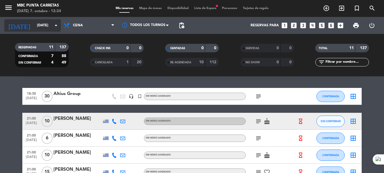
click at [47, 25] on input "[DATE]" at bounding box center [58, 26] width 48 height 10
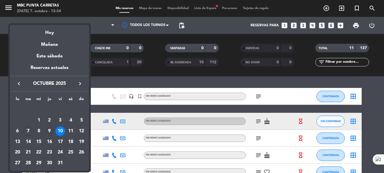
click at [53, 130] on div "9" at bounding box center [50, 132] width 10 height 10
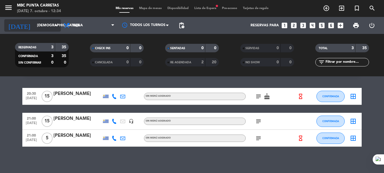
click at [46, 28] on input "[DEMOGRAPHIC_DATA][DATE]" at bounding box center [58, 26] width 48 height 10
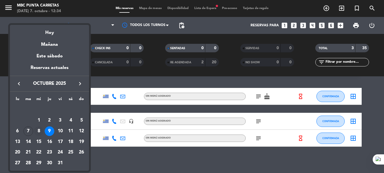
click at [38, 132] on div "8" at bounding box center [39, 132] width 10 height 10
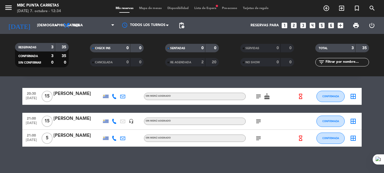
type input "[DATE]"
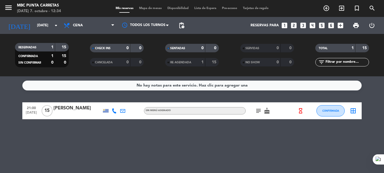
click at [79, 109] on div "[PERSON_NAME]" at bounding box center [77, 108] width 48 height 7
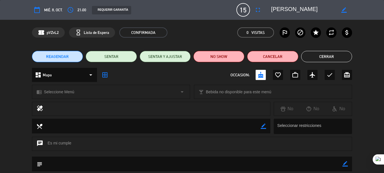
scroll to position [86, 0]
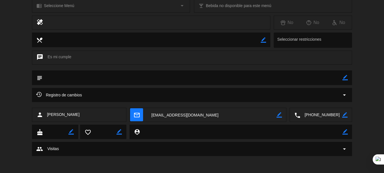
click at [346, 79] on icon "border_color" at bounding box center [345, 77] width 5 height 5
click at [331, 79] on textarea at bounding box center [192, 77] width 300 height 14
click at [346, 78] on icon at bounding box center [345, 77] width 5 height 5
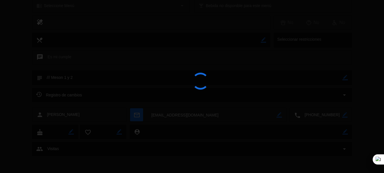
type textarea "/// Meson 1 y 2"
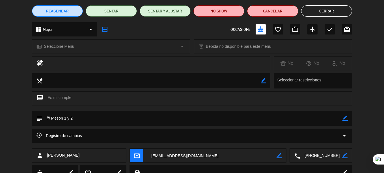
scroll to position [45, 0]
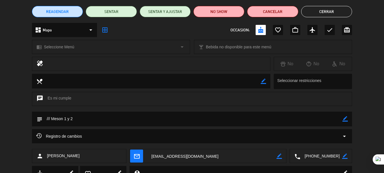
click at [323, 11] on button "Cerrar" at bounding box center [326, 11] width 51 height 11
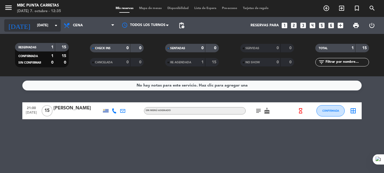
click at [44, 21] on input "[DATE]" at bounding box center [58, 26] width 48 height 10
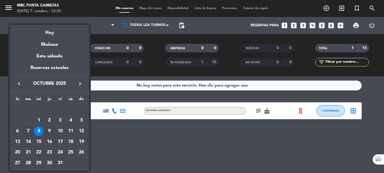
click at [52, 129] on div "9" at bounding box center [50, 132] width 10 height 10
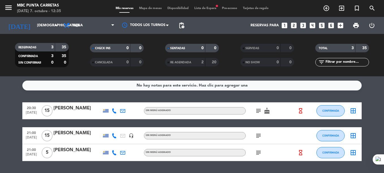
click at [258, 111] on icon "subject" at bounding box center [258, 111] width 7 height 7
click at [259, 136] on icon "subject" at bounding box center [258, 135] width 7 height 7
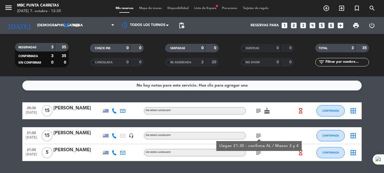
click at [259, 154] on icon "subject" at bounding box center [258, 152] width 7 height 7
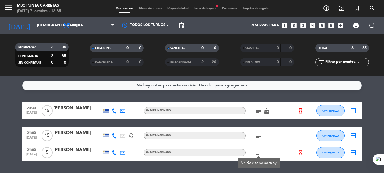
click at [257, 110] on icon "subject" at bounding box center [258, 111] width 7 height 7
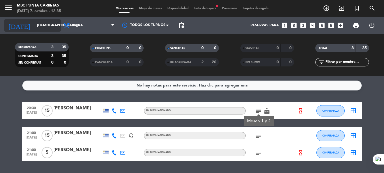
click at [34, 23] on input "[DEMOGRAPHIC_DATA][DATE]" at bounding box center [58, 26] width 48 height 10
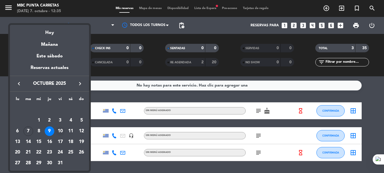
click at [63, 131] on div "10" at bounding box center [60, 132] width 10 height 10
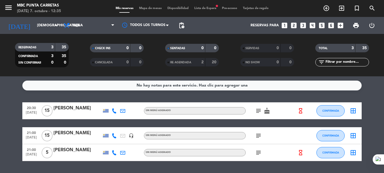
type input "[DATE]"
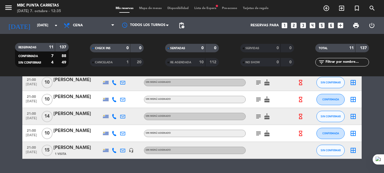
scroll to position [138, 0]
click at [79, 149] on div "[PERSON_NAME]" at bounding box center [77, 147] width 48 height 7
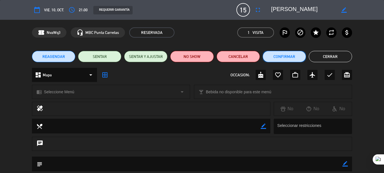
click at [277, 53] on button "Confirmar" at bounding box center [284, 56] width 43 height 11
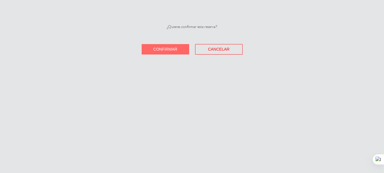
click at [186, 50] on button "Confirmar" at bounding box center [166, 49] width 48 height 10
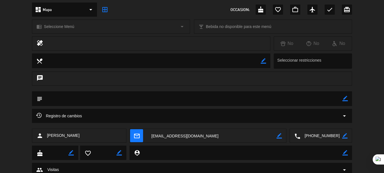
scroll to position [86, 0]
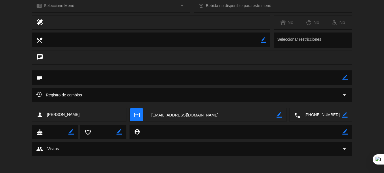
click at [345, 80] on icon "border_color" at bounding box center [345, 77] width 5 height 5
type textarea "T"
type textarea "Terraza ///"
click at [344, 78] on icon at bounding box center [345, 77] width 5 height 5
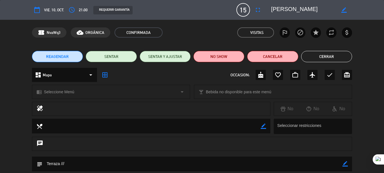
click at [316, 57] on button "Cerrar" at bounding box center [326, 56] width 51 height 11
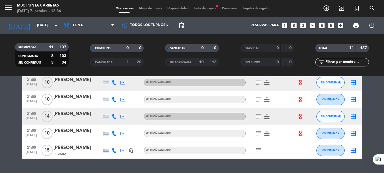
click at [288, 138] on div "subject cake" at bounding box center [271, 133] width 51 height 17
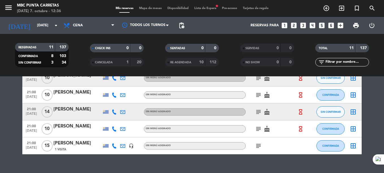
scroll to position [143, 0]
